Goal: Find specific page/section: Find specific page/section

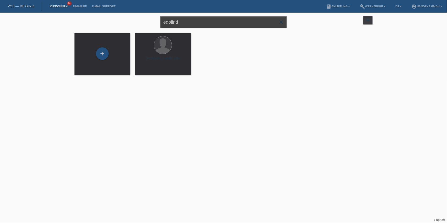
drag, startPoint x: 179, startPoint y: 24, endPoint x: 152, endPoint y: 19, distance: 27.8
click at [142, 22] on div "edolind close filter_list view_module Alle Kund*innen anzeigen star Markierte […" at bounding box center [223, 22] width 303 height 18
type input "amet"
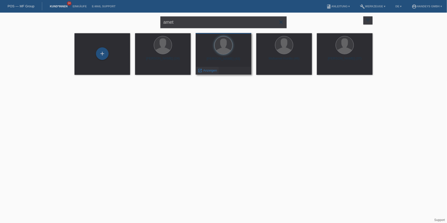
click at [206, 73] on div "launch Anzeigen" at bounding box center [207, 71] width 23 height 8
click at [208, 72] on span "Anzeigen" at bounding box center [210, 71] width 14 height 4
